Goal: Task Accomplishment & Management: Manage account settings

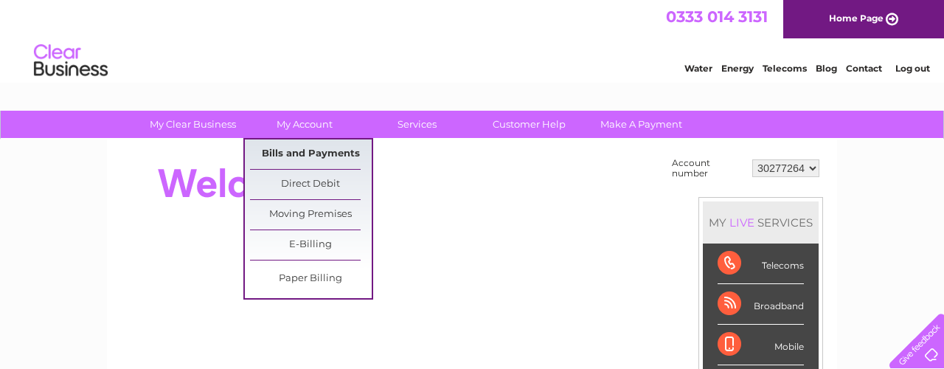
click at [303, 153] on link "Bills and Payments" at bounding box center [311, 154] width 122 height 30
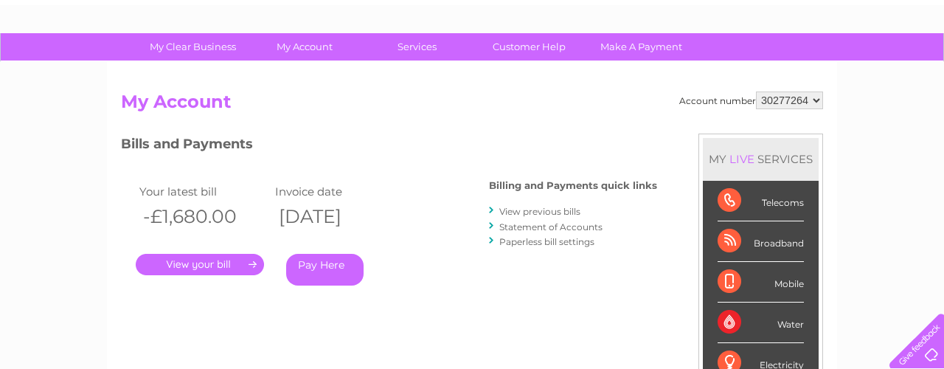
scroll to position [80, 0]
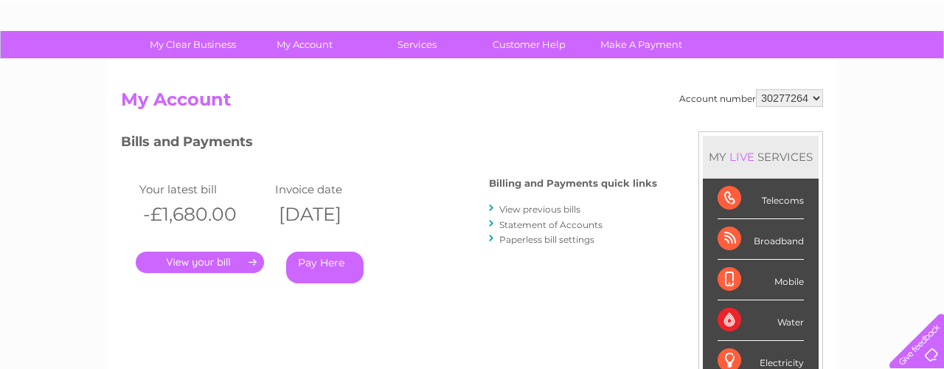
click at [530, 209] on link "View previous bills" at bounding box center [539, 209] width 81 height 11
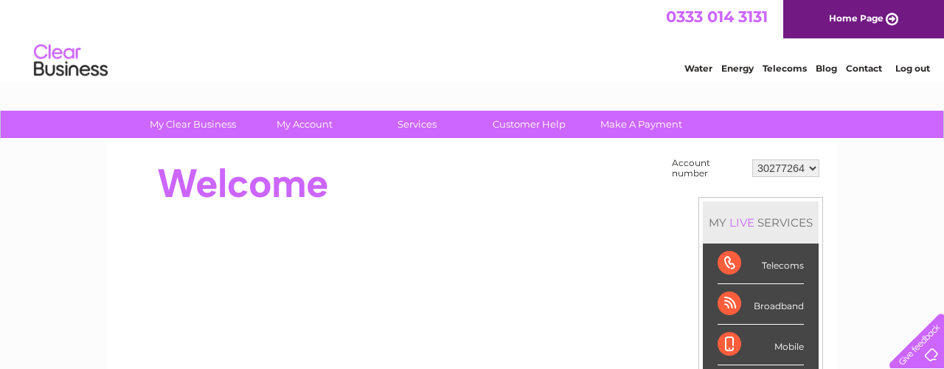
click at [814, 167] on select "30277264" at bounding box center [785, 168] width 67 height 18
click at [752, 159] on select "30277264" at bounding box center [785, 168] width 67 height 18
click at [782, 68] on link "Telecoms" at bounding box center [785, 68] width 44 height 11
click at [812, 170] on select "30277264" at bounding box center [785, 168] width 67 height 18
click at [752, 159] on select "30277264" at bounding box center [785, 168] width 67 height 18
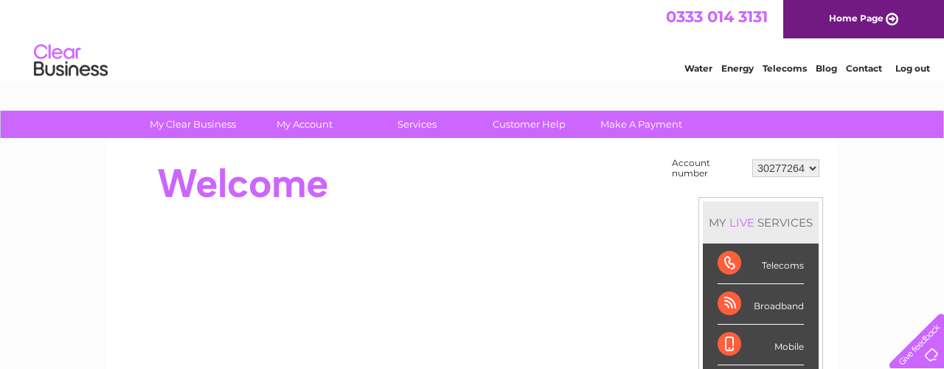
click at [743, 254] on div "Telecoms" at bounding box center [761, 263] width 86 height 41
click at [813, 168] on select "30277264" at bounding box center [785, 168] width 67 height 18
click at [752, 159] on select "30277264" at bounding box center [785, 168] width 67 height 18
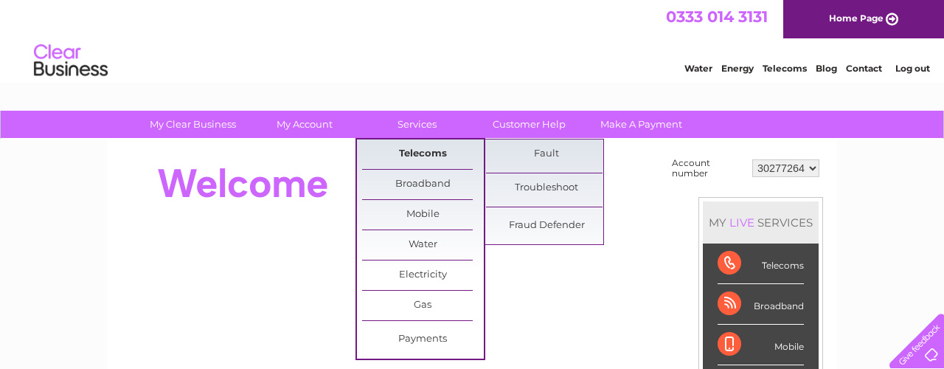
click at [405, 155] on link "Telecoms" at bounding box center [423, 154] width 122 height 30
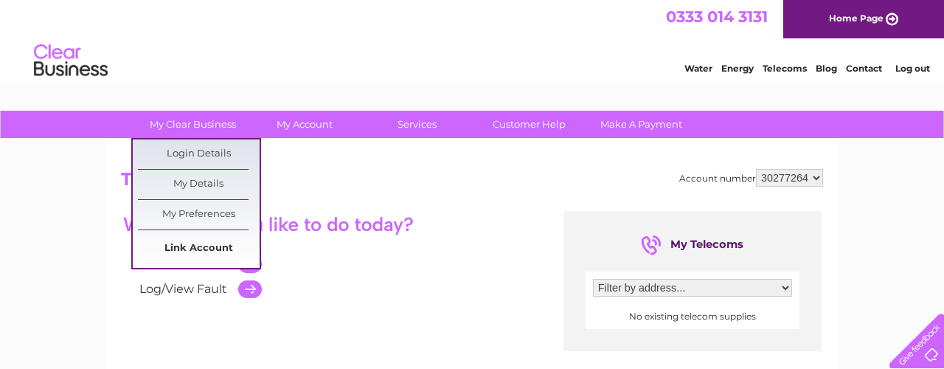
click at [209, 240] on link "Link Account" at bounding box center [199, 249] width 122 height 30
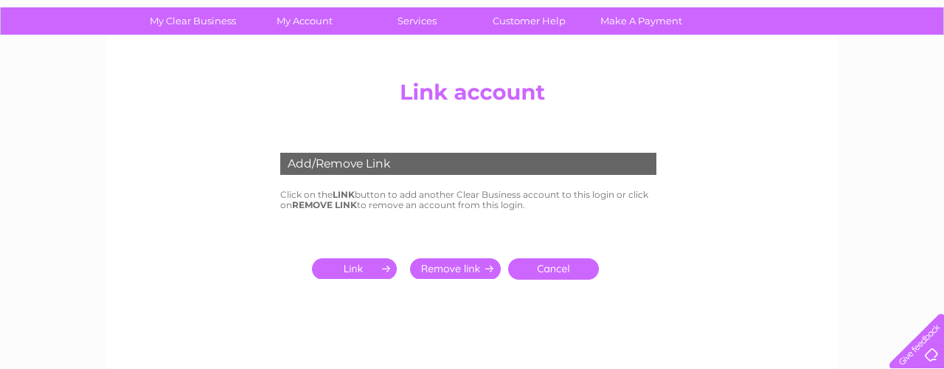
scroll to position [105, 0]
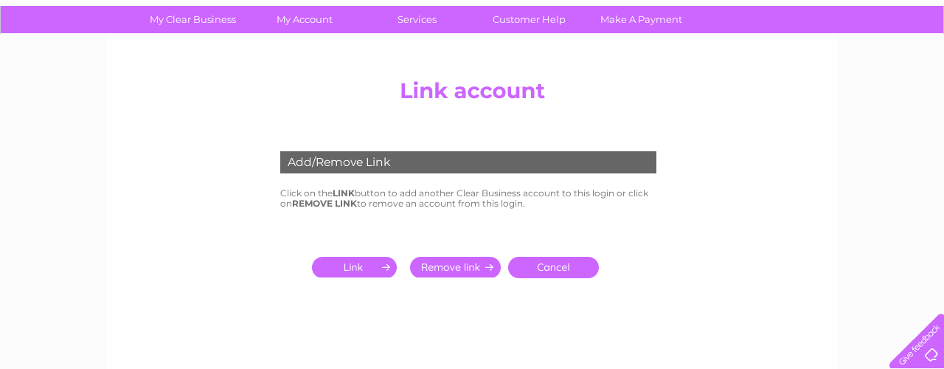
click at [346, 264] on input "submit" at bounding box center [357, 267] width 91 height 21
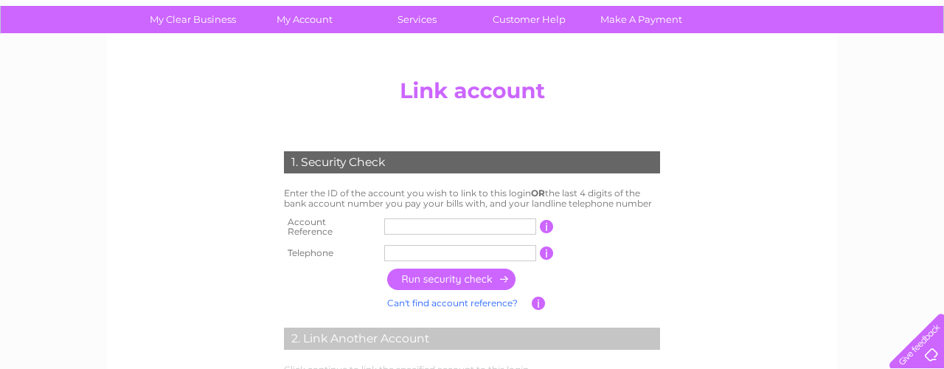
click at [446, 222] on input "text" at bounding box center [460, 226] width 152 height 16
click at [547, 224] on input "button" at bounding box center [547, 226] width 14 height 13
click at [481, 224] on input "text" at bounding box center [460, 226] width 152 height 16
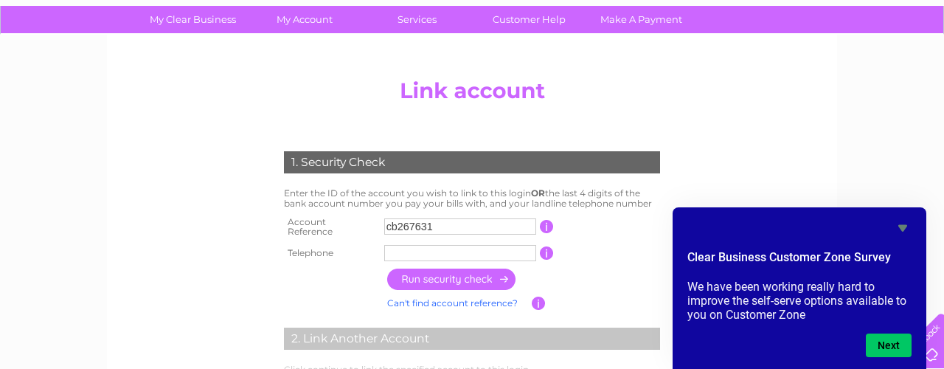
type input "cb267631"
click at [457, 249] on input "text" at bounding box center [460, 253] width 152 height 16
type input "01443690279"
click at [444, 274] on input "button" at bounding box center [452, 279] width 130 height 21
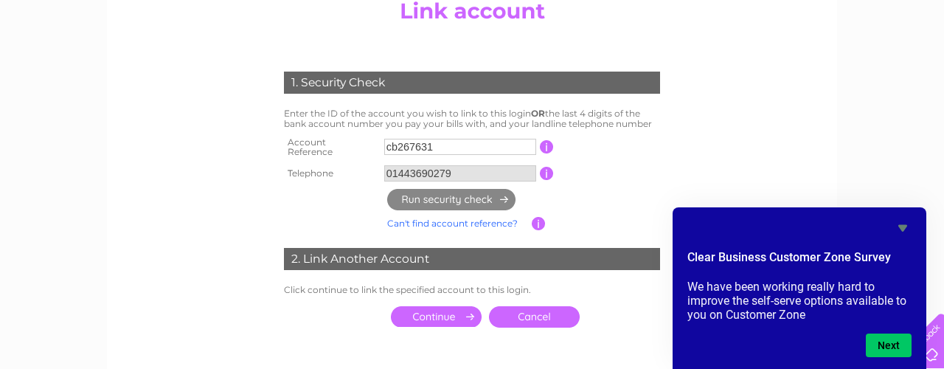
scroll to position [207, 0]
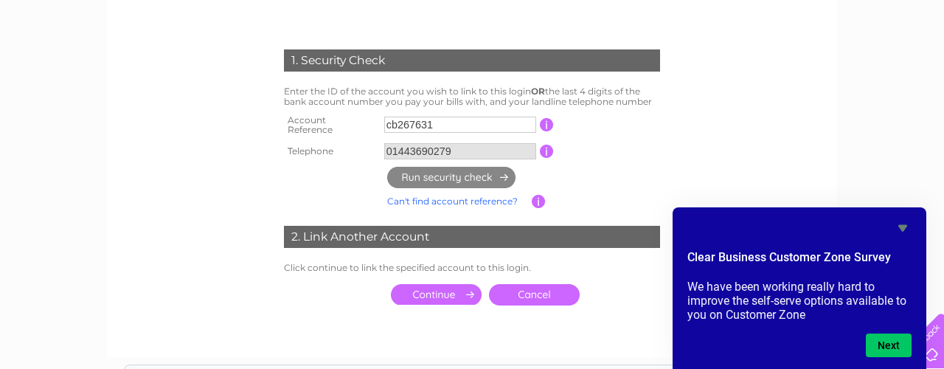
click at [436, 288] on input "submit" at bounding box center [436, 294] width 91 height 21
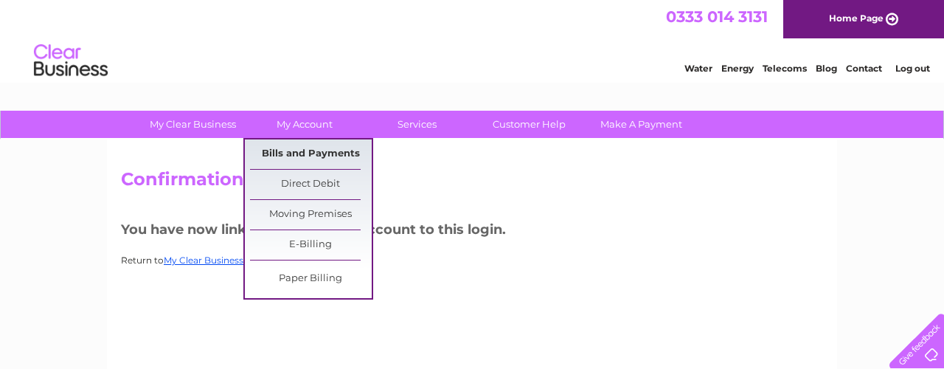
click at [320, 153] on link "Bills and Payments" at bounding box center [311, 154] width 122 height 30
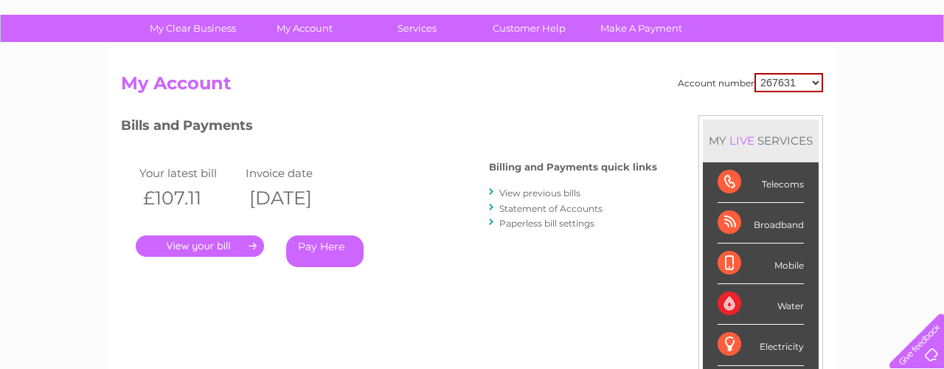
scroll to position [30, 0]
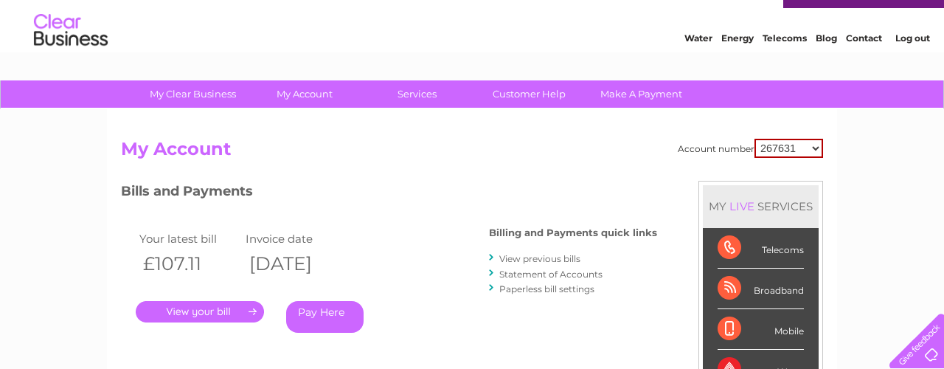
click at [195, 309] on link "." at bounding box center [200, 311] width 128 height 21
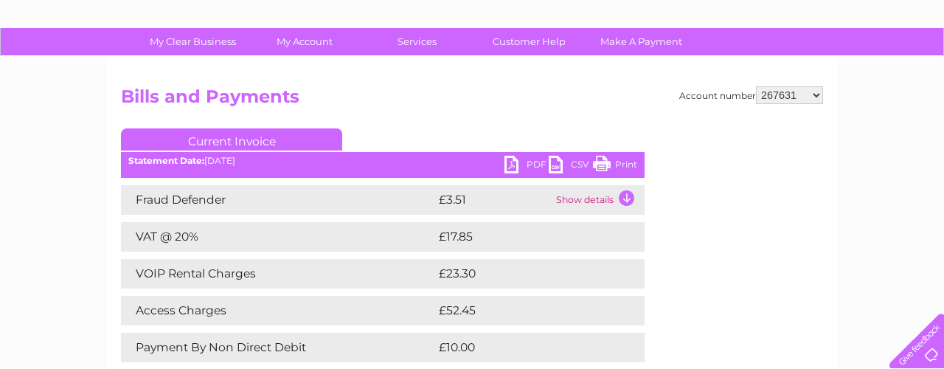
scroll to position [86, 0]
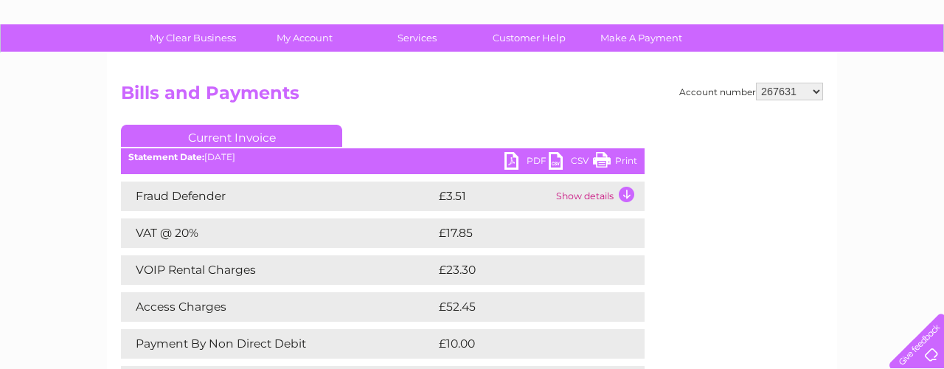
click at [523, 162] on link "PDF" at bounding box center [527, 162] width 44 height 21
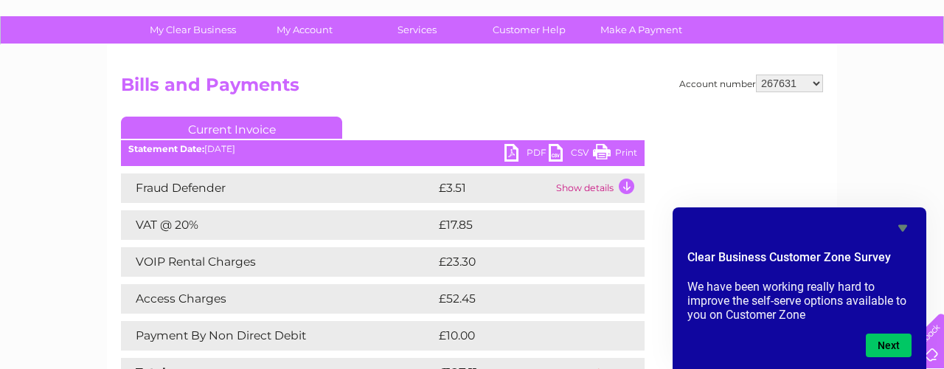
scroll to position [0, 0]
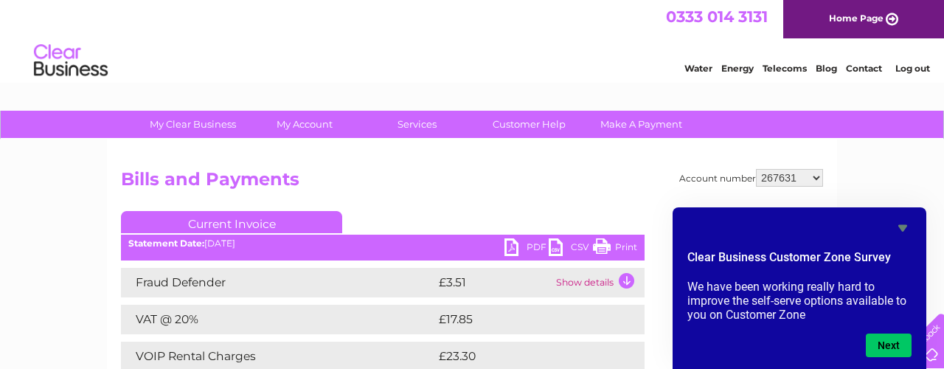
click at [624, 281] on td "Show details" at bounding box center [599, 283] width 92 height 30
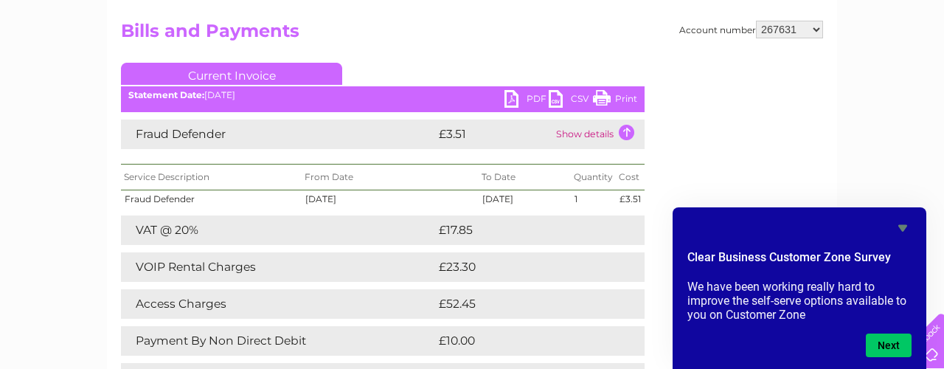
scroll to position [156, 0]
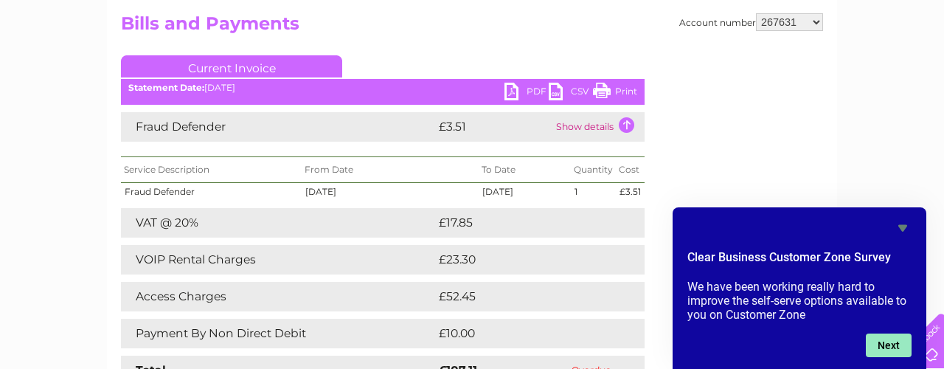
click at [893, 344] on button "Next" at bounding box center [889, 345] width 46 height 24
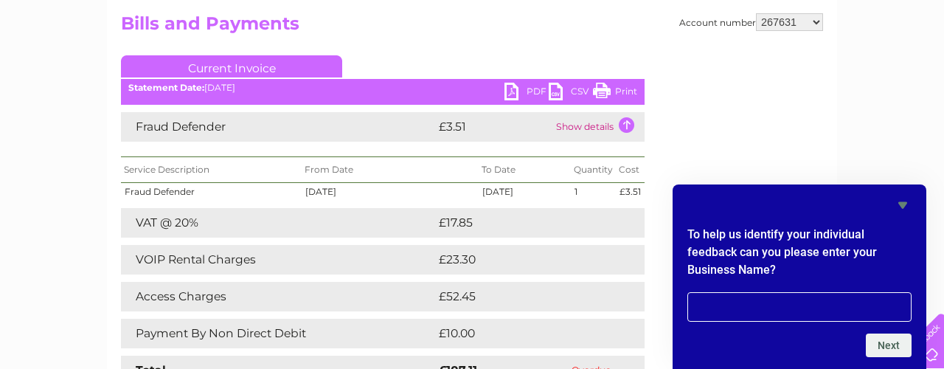
click at [799, 308] on input "text" at bounding box center [800, 307] width 224 height 30
type input "the corner shop"
click at [890, 350] on button "Next" at bounding box center [889, 345] width 46 height 24
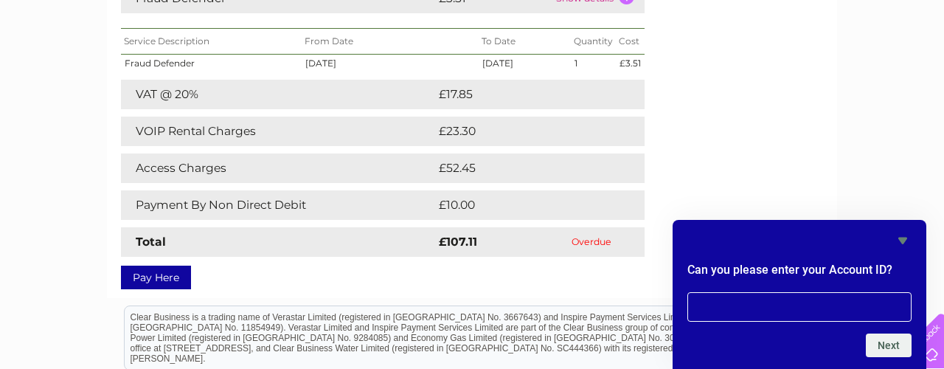
scroll to position [288, 0]
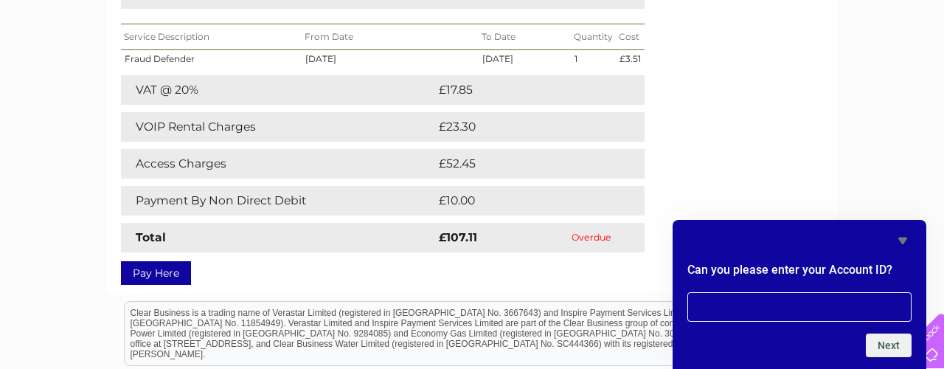
click at [905, 239] on icon "Hide survey" at bounding box center [903, 241] width 9 height 7
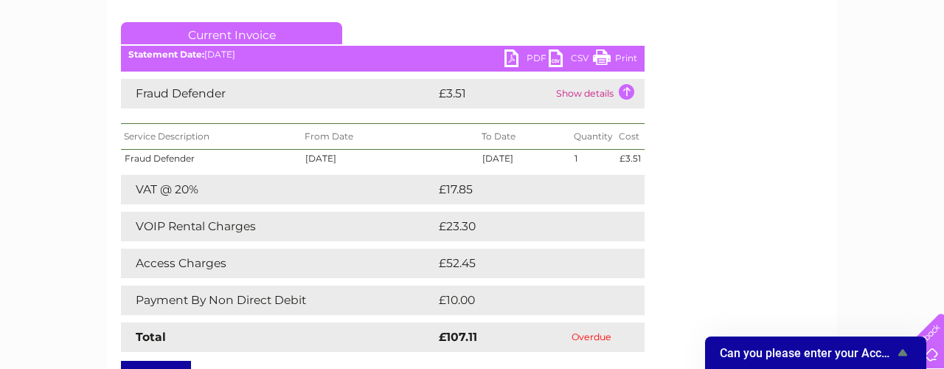
scroll to position [0, 0]
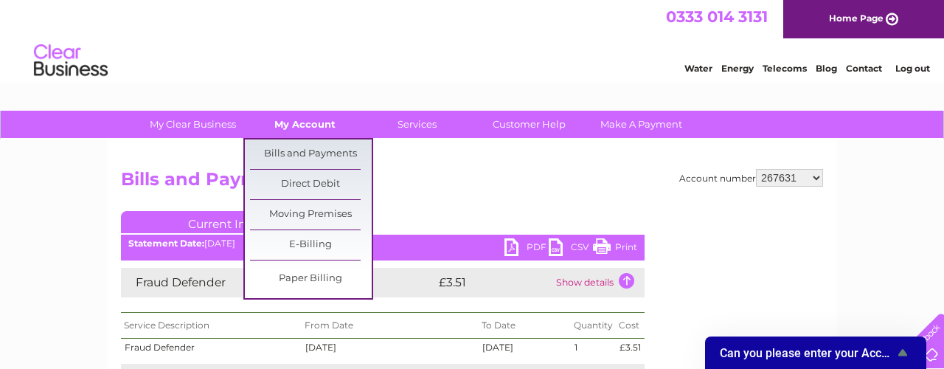
click at [305, 123] on link "My Account" at bounding box center [305, 124] width 122 height 27
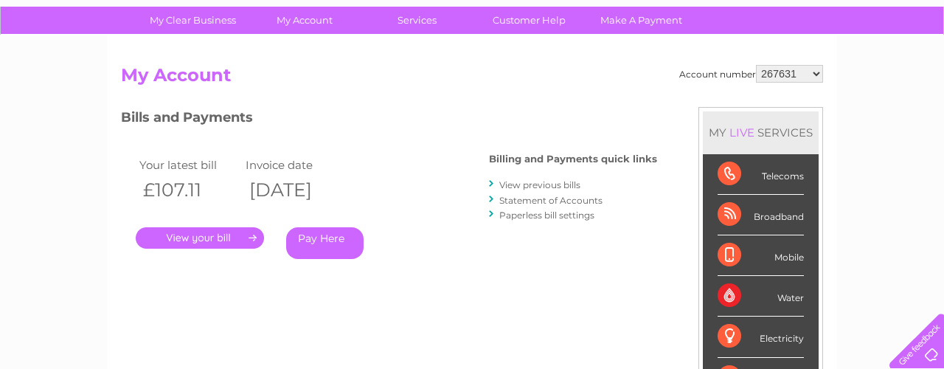
scroll to position [103, 0]
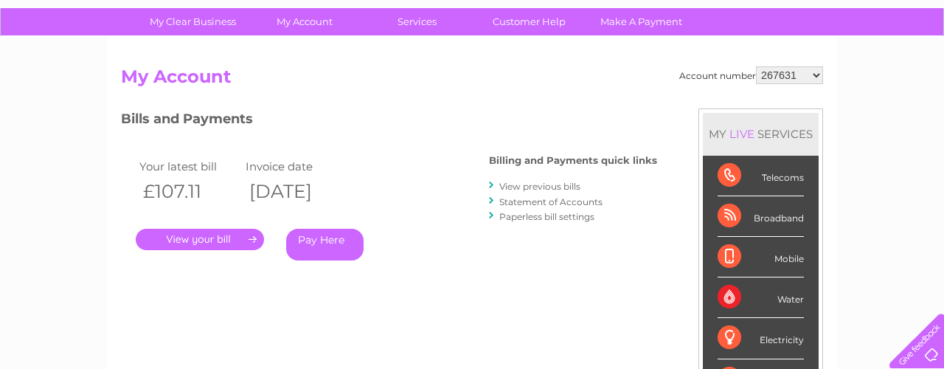
click at [522, 200] on link "Statement of Accounts" at bounding box center [550, 201] width 103 height 11
